Goal: Find specific page/section: Find specific page/section

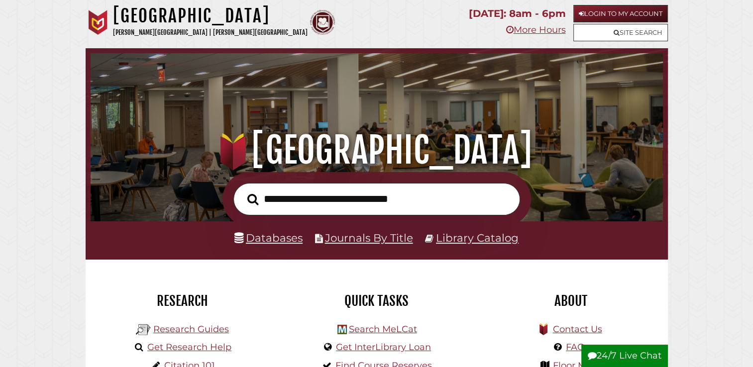
scroll to position [189, 567]
click at [597, 12] on link "Login to My Account" at bounding box center [620, 13] width 95 height 17
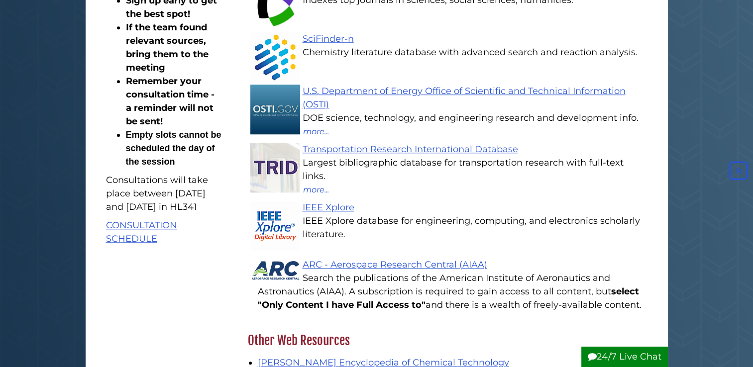
scroll to position [863, 0]
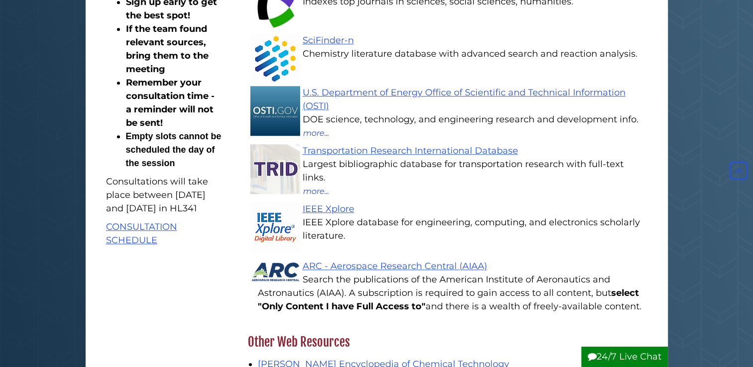
click at [143, 247] on p "CONSULTATION SCHEDULE" at bounding box center [164, 233] width 116 height 27
click at [161, 246] on link "CONSULTATION SCHEDULE" at bounding box center [141, 233] width 71 height 24
